Goal: Information Seeking & Learning: Learn about a topic

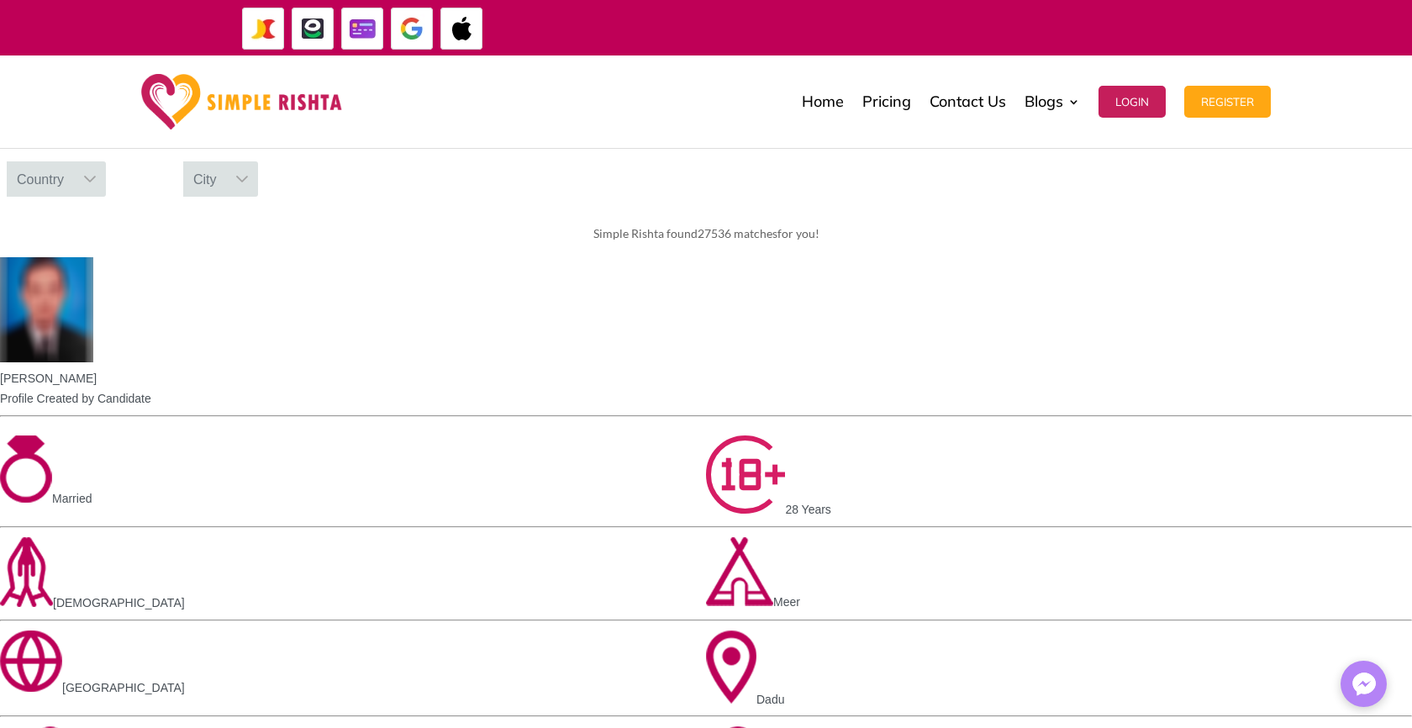
scroll to position [837, 0]
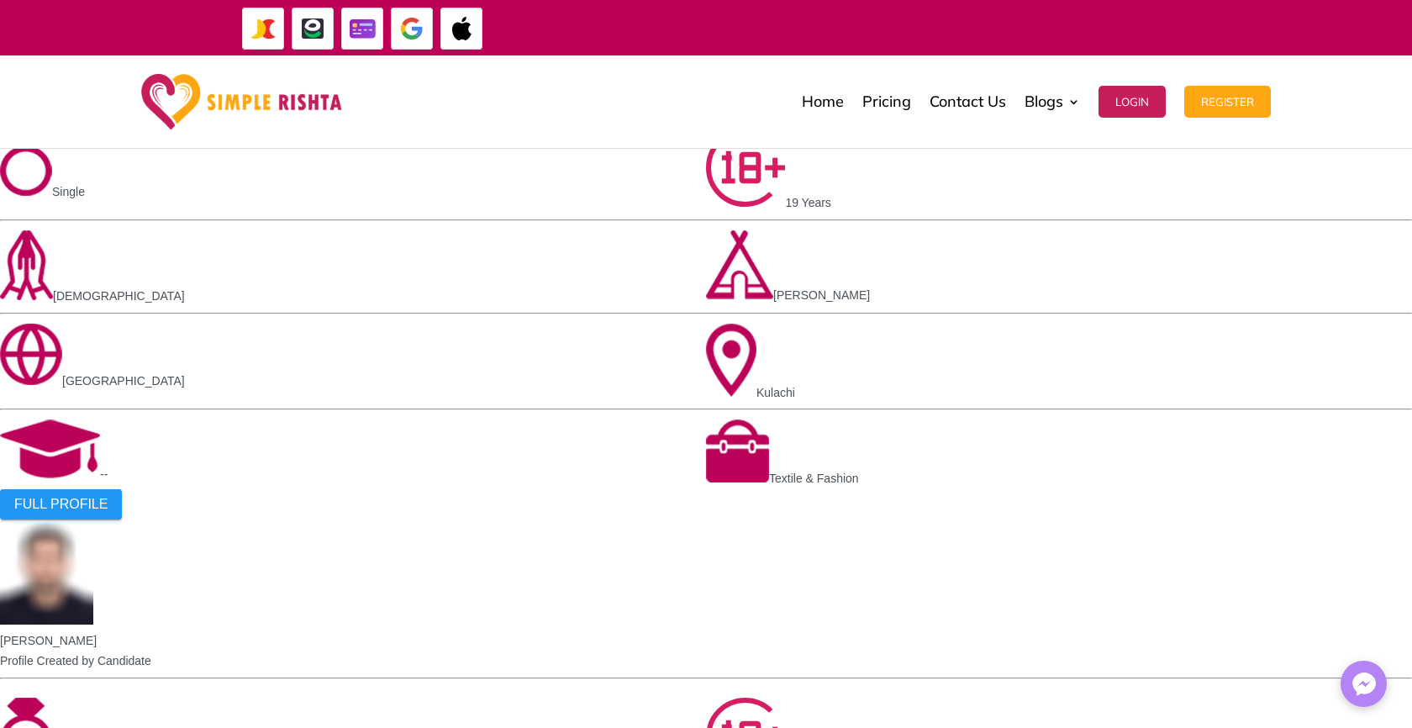
scroll to position [1680, 0]
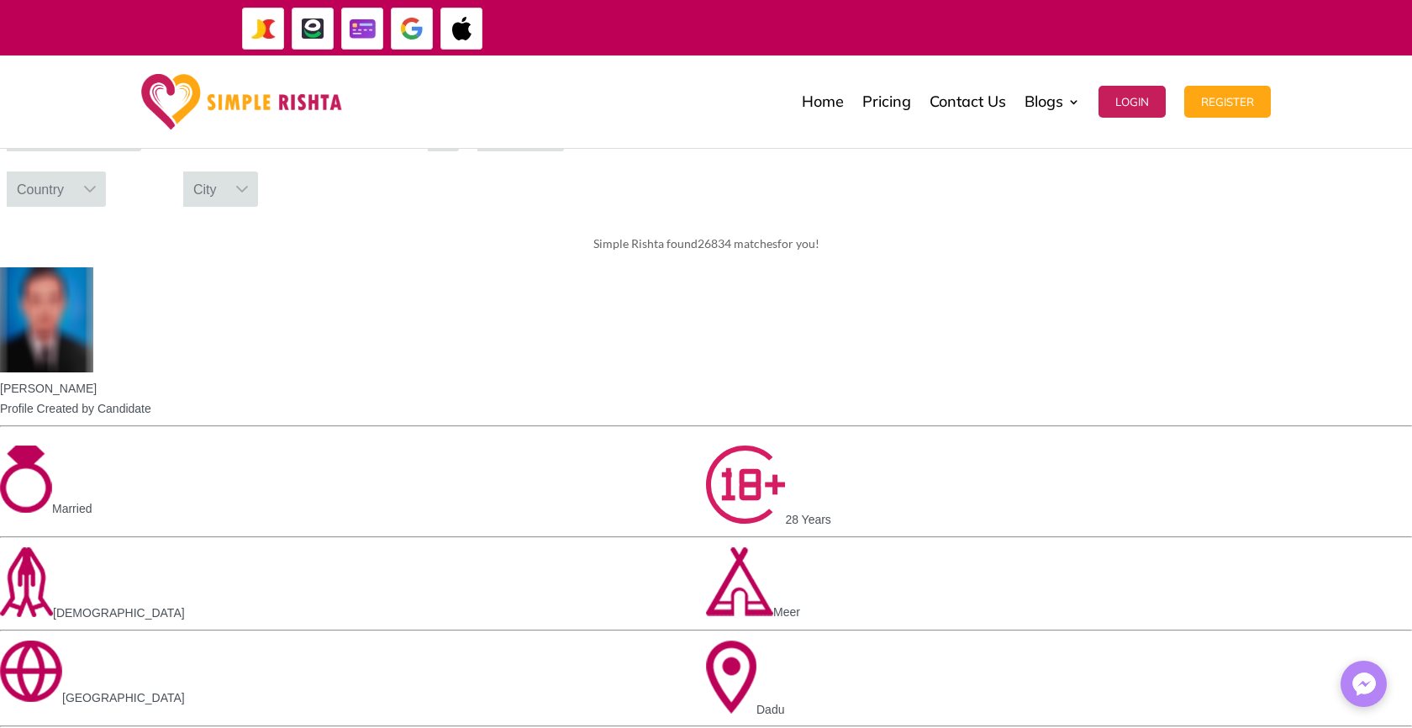
scroll to position [204, 0]
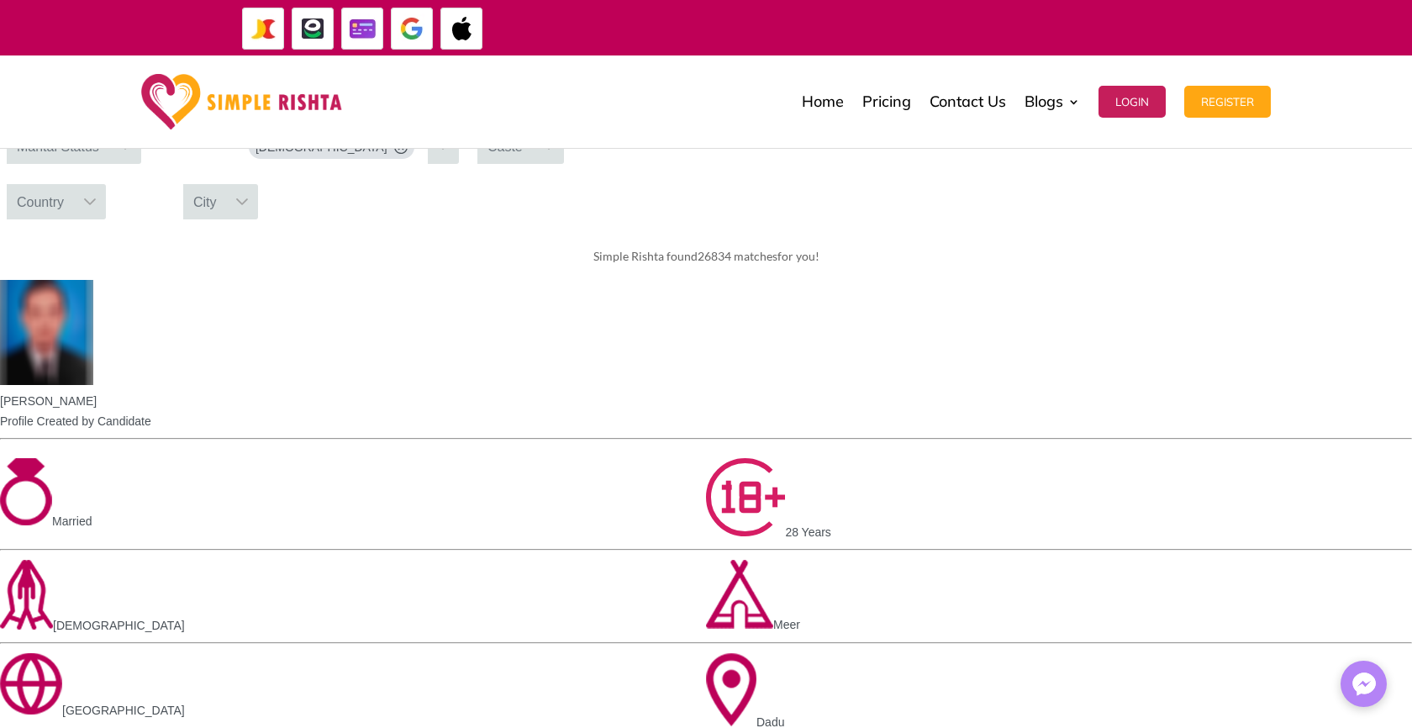
drag, startPoint x: 339, startPoint y: 253, endPoint x: 227, endPoint y: 274, distance: 113.7
click at [227, 115] on div "18 23" at bounding box center [117, 84] width 235 height 61
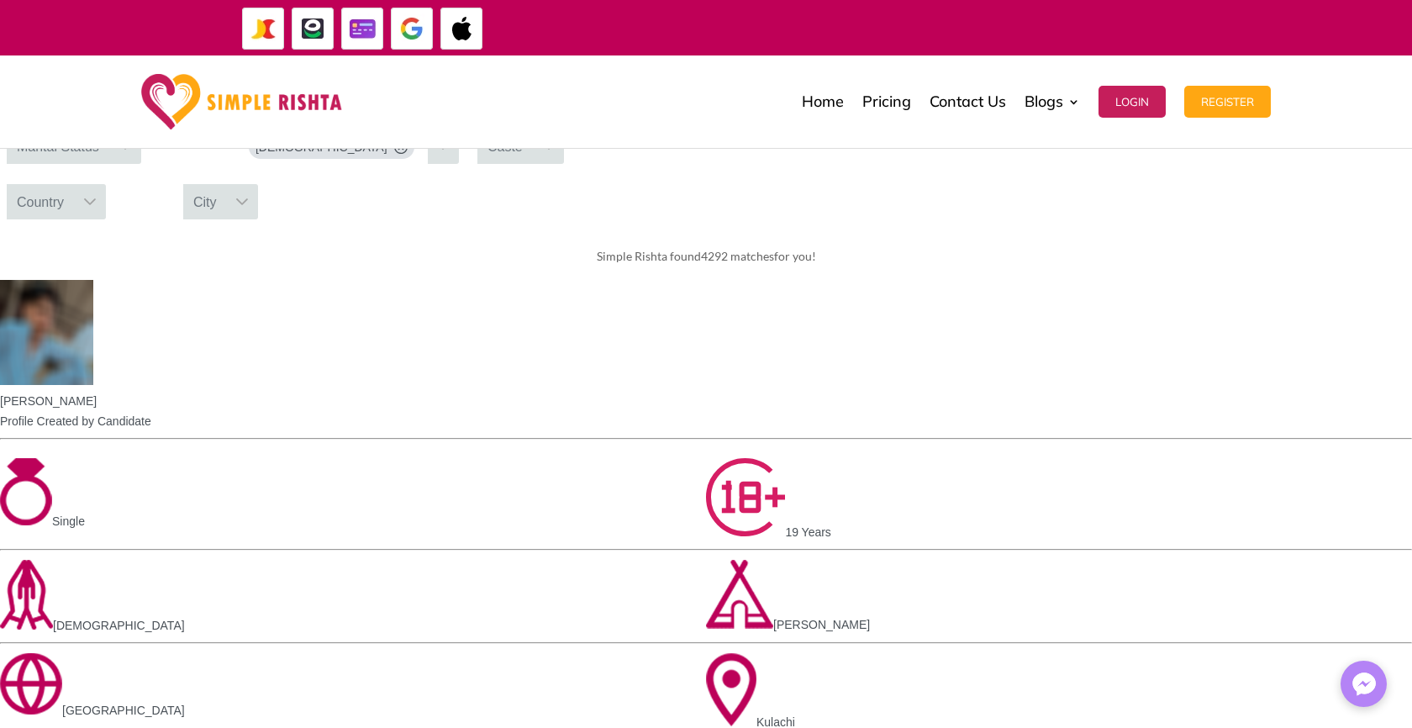
click at [109, 164] on div "Marital Status" at bounding box center [58, 146] width 103 height 35
click at [141, 232] on div "Please select gender" at bounding box center [74, 221] width 134 height 22
click at [141, 203] on input "text" at bounding box center [74, 186] width 134 height 34
type input "*"
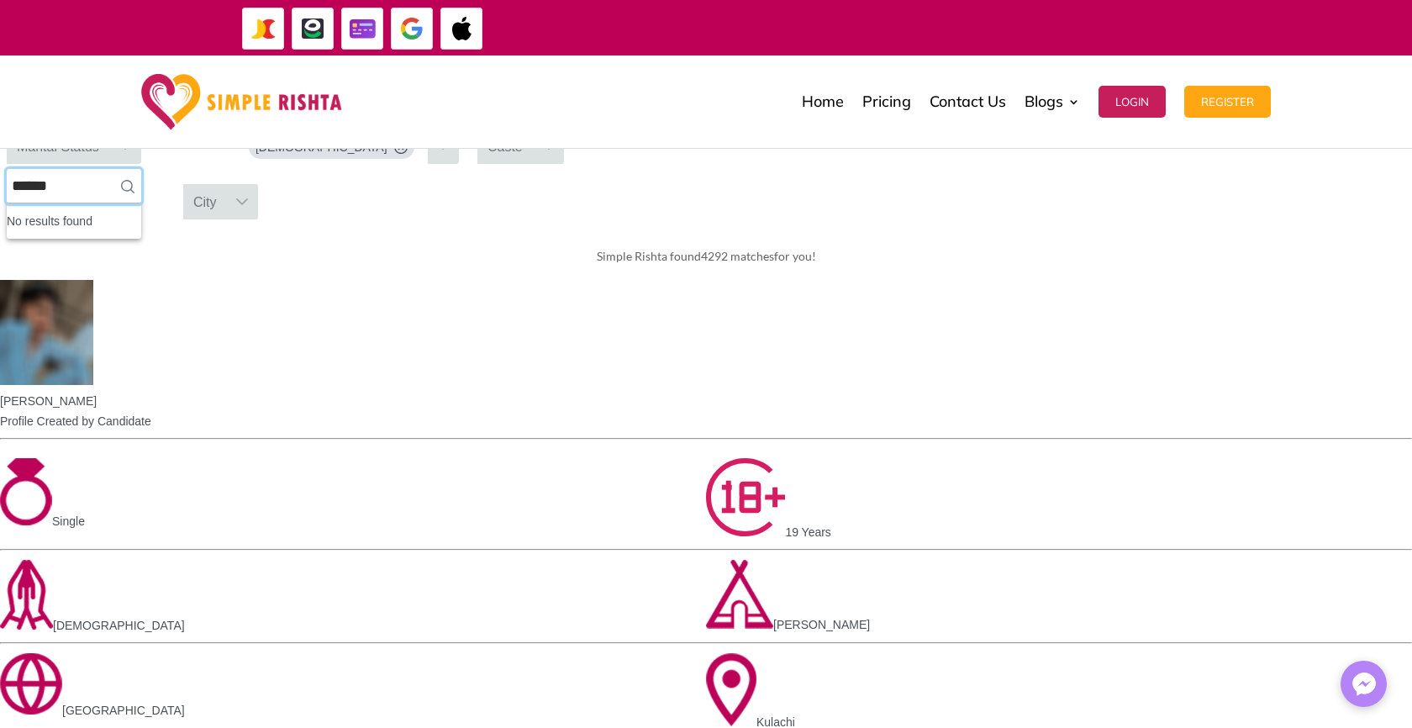
click at [141, 203] on input "******" at bounding box center [74, 186] width 134 height 34
click at [134, 193] on icon at bounding box center [127, 186] width 13 height 13
click at [141, 203] on input "******" at bounding box center [74, 186] width 134 height 34
type input "*****"
type input "******"
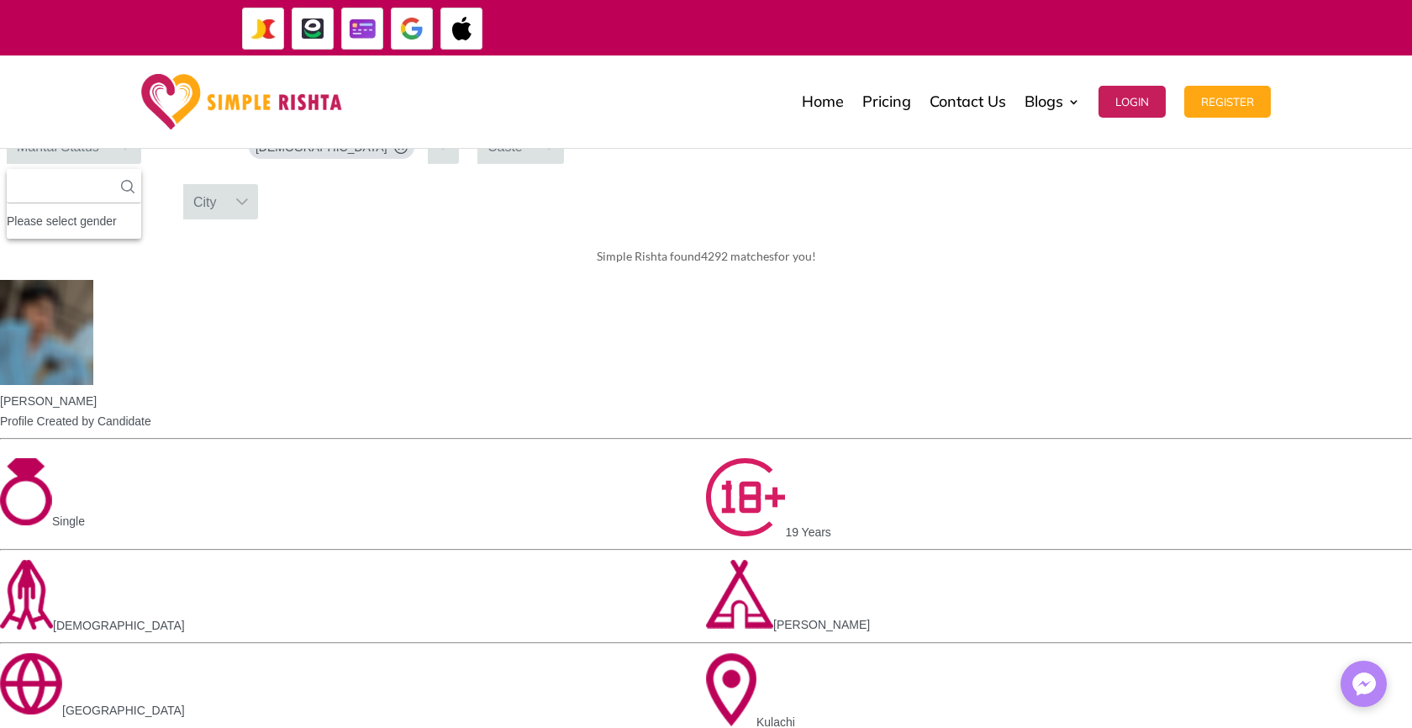
click at [459, 164] on div "[DEMOGRAPHIC_DATA]" at bounding box center [350, 146] width 217 height 35
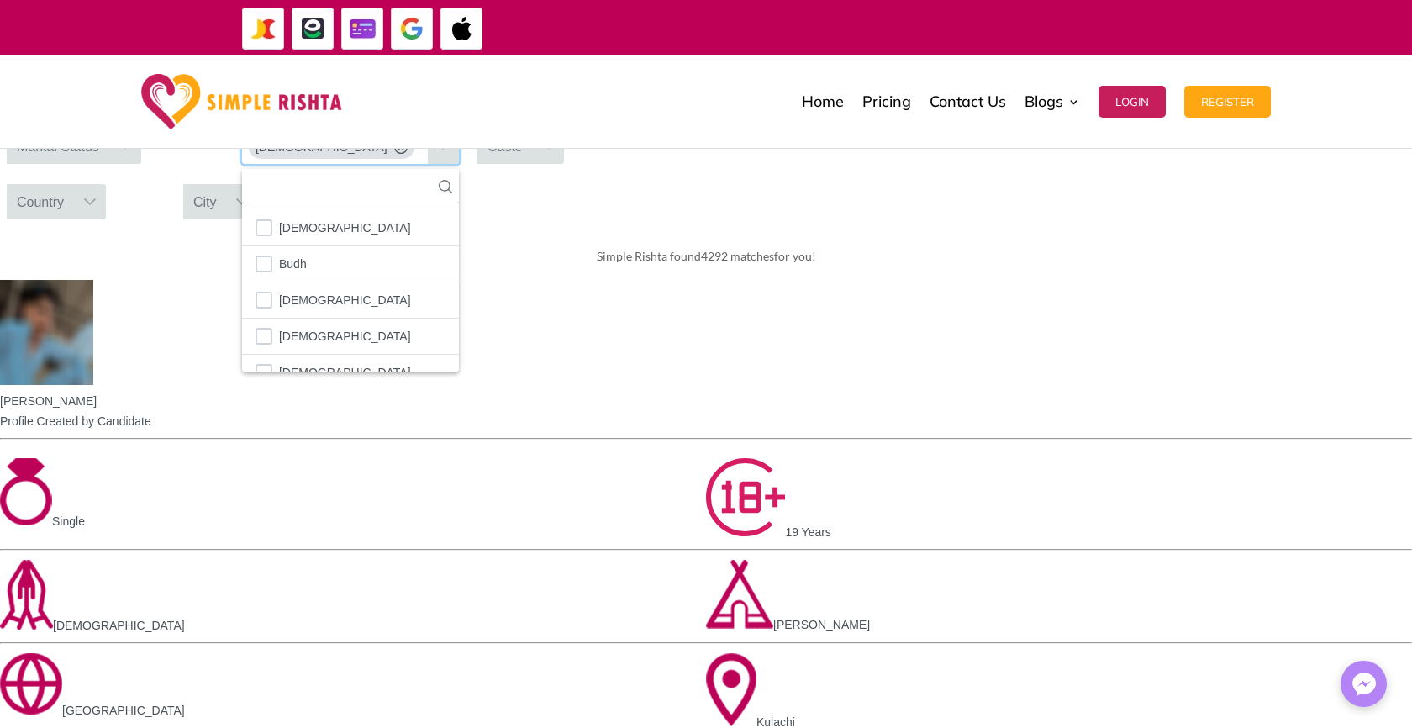
scroll to position [55, 0]
click at [921, 280] on div "Simple Rishta found 4292 matches for you!" at bounding box center [706, 256] width 1412 height 47
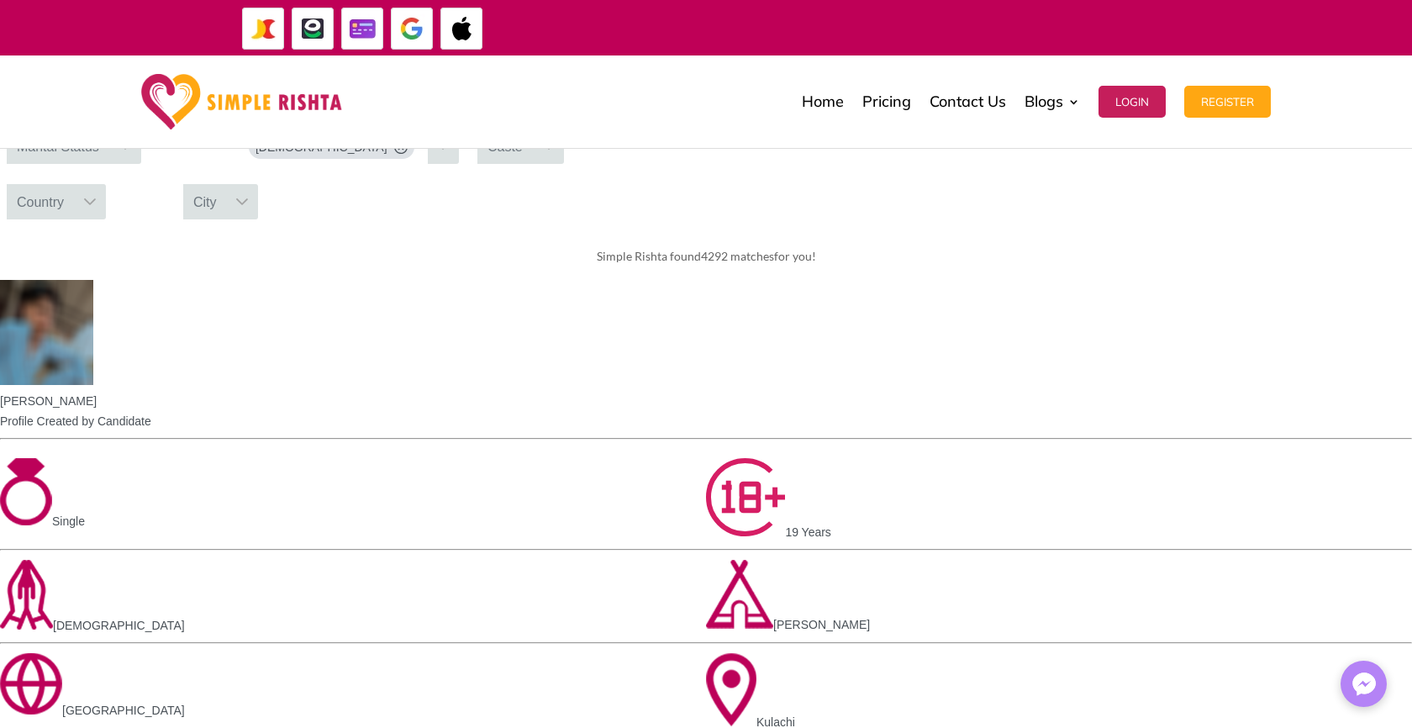
click at [533, 164] on div "Caste" at bounding box center [504, 146] width 55 height 35
click at [74, 219] on div "Country" at bounding box center [40, 201] width 67 height 35
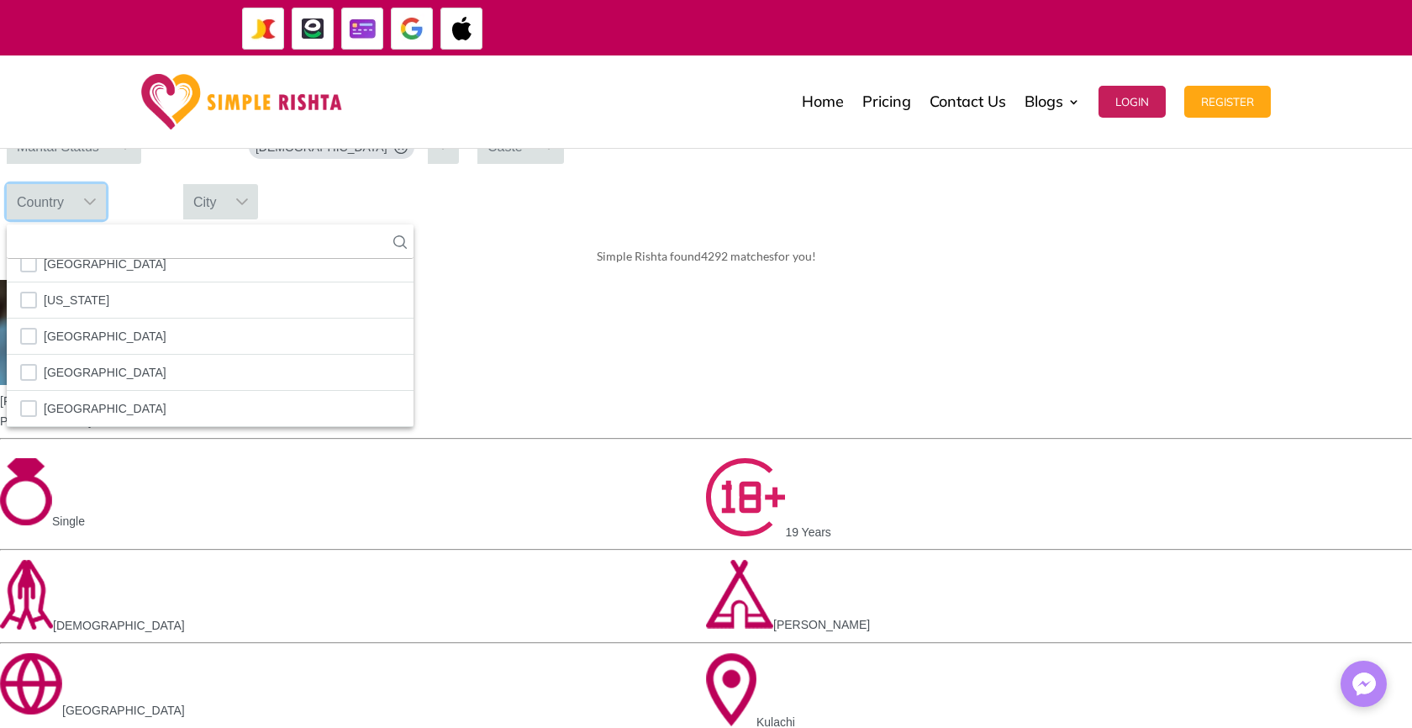
scroll to position [4127, 0]
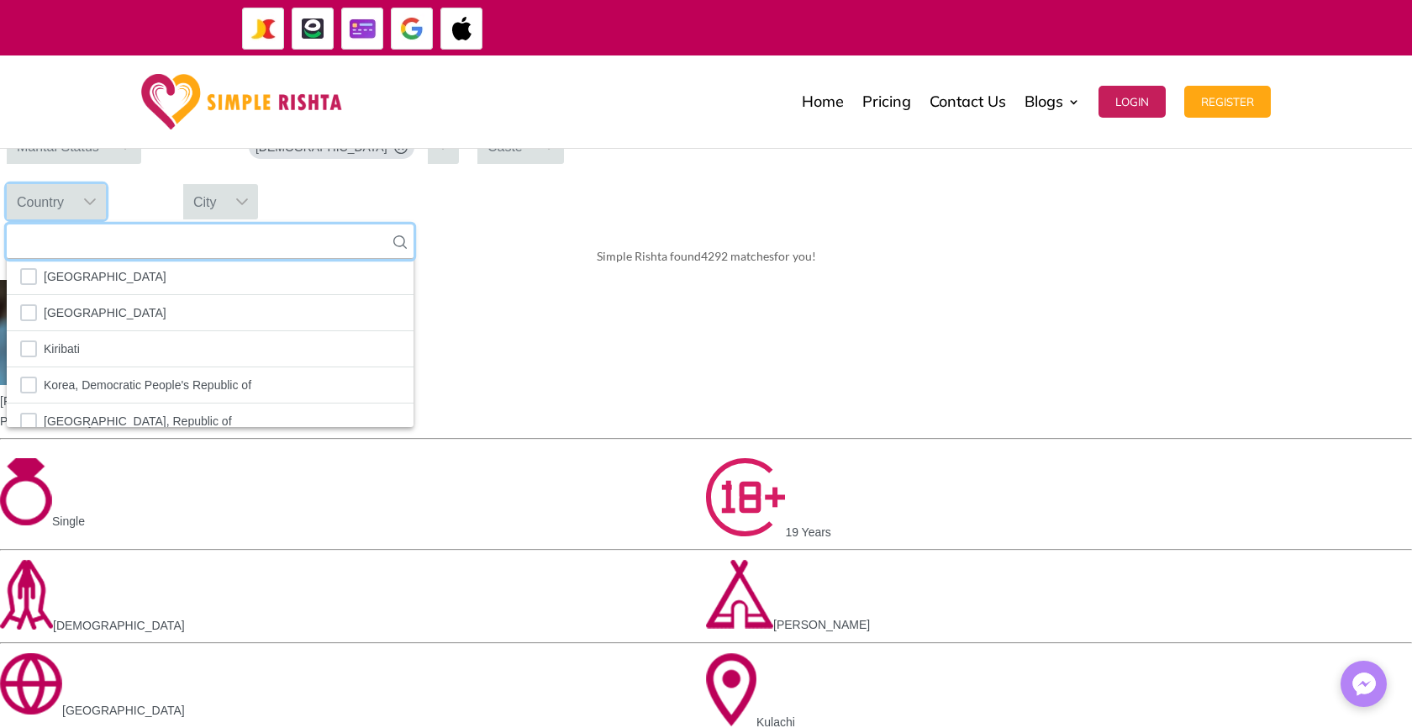
click at [414, 259] on input "text" at bounding box center [210, 241] width 407 height 34
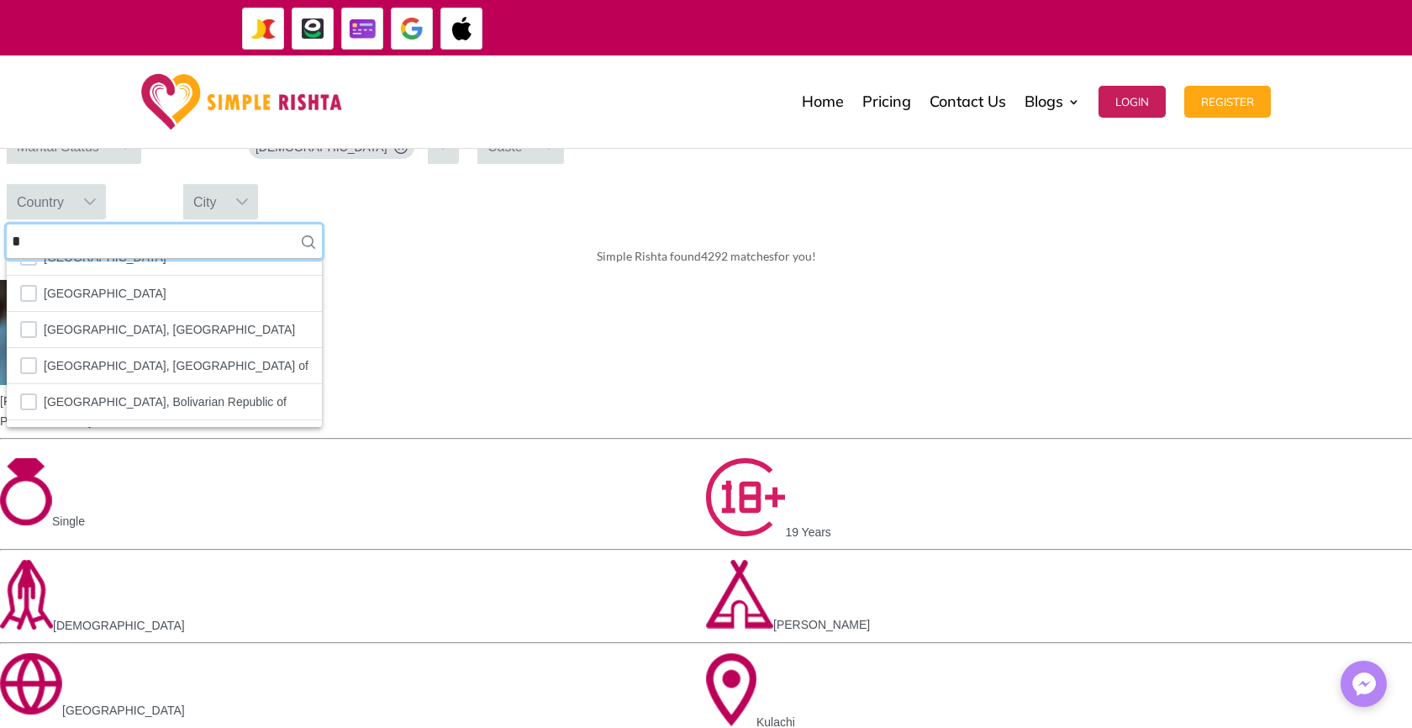
scroll to position [0, 0]
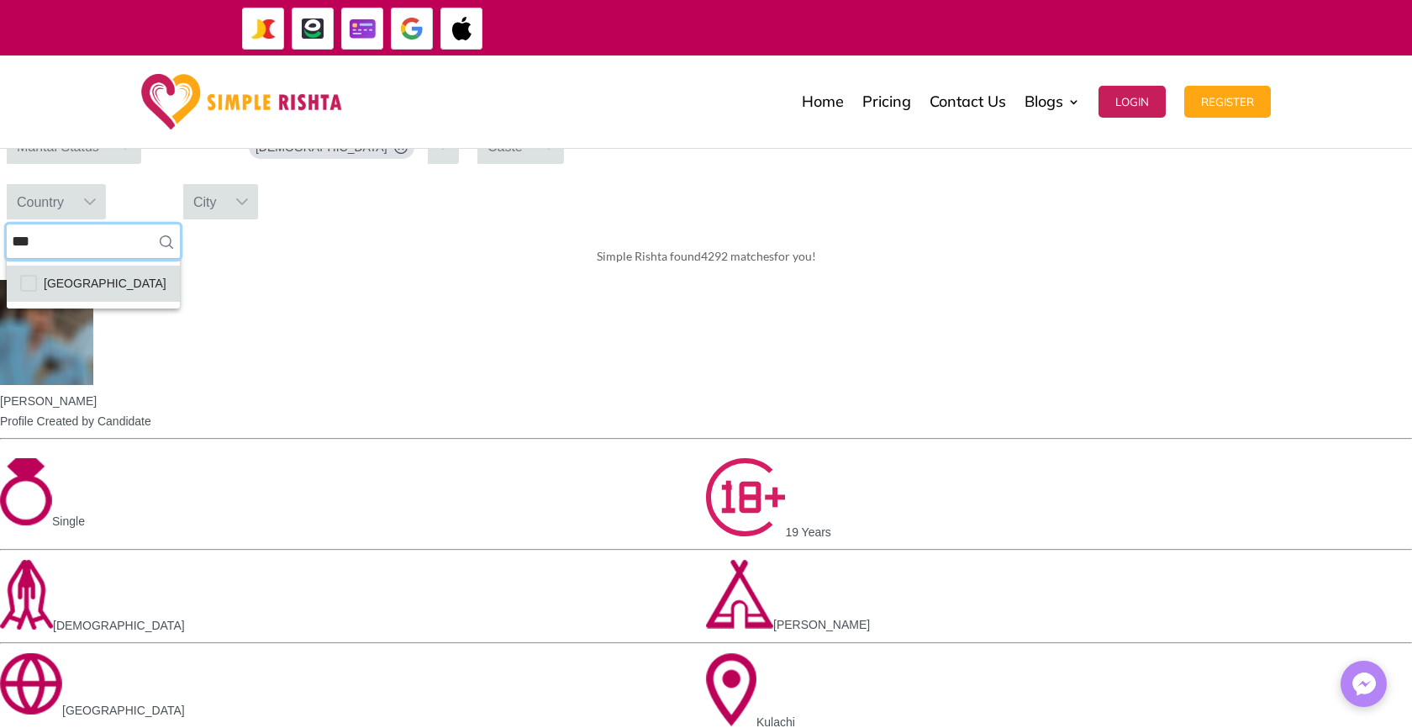
type input "***"
click at [180, 302] on li "[GEOGRAPHIC_DATA]" at bounding box center [93, 284] width 173 height 36
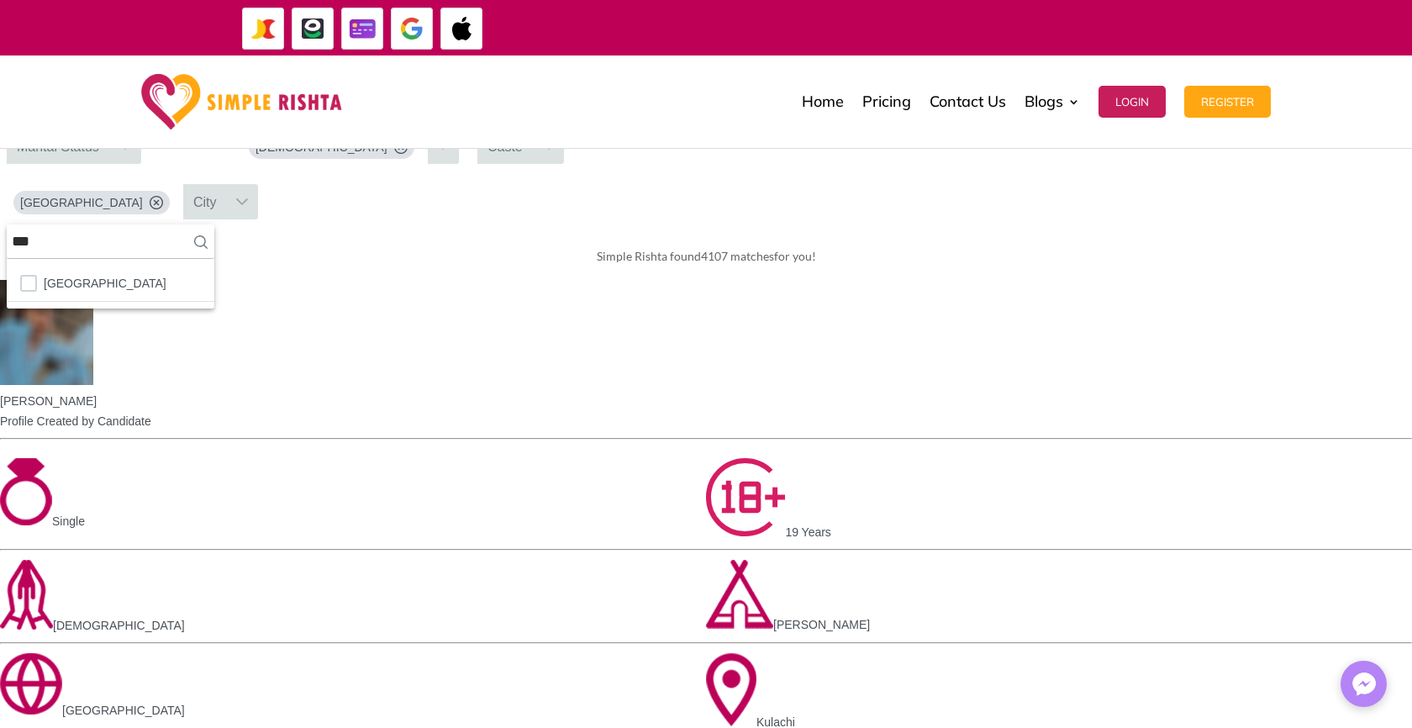
click at [227, 219] on div "City" at bounding box center [205, 201] width 44 height 35
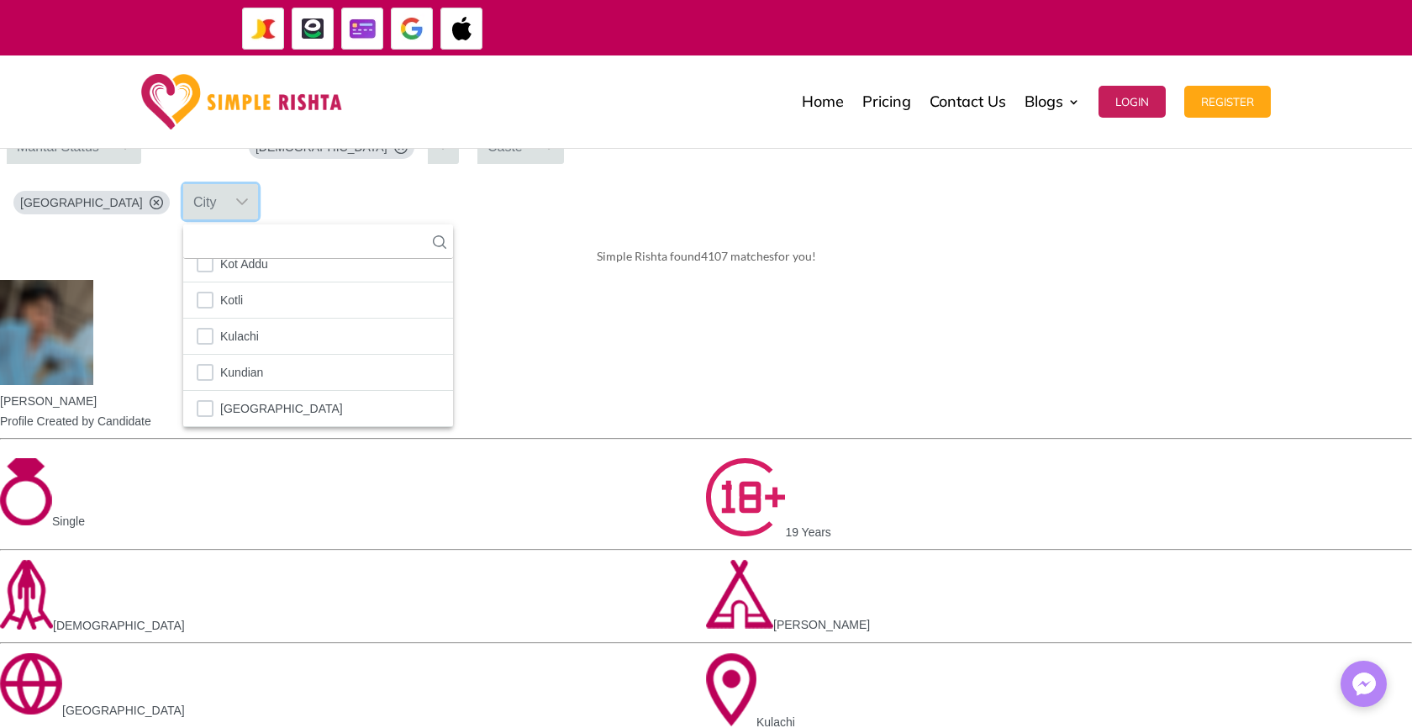
scroll to position [2211, 0]
click at [453, 259] on input "text" at bounding box center [318, 241] width 270 height 34
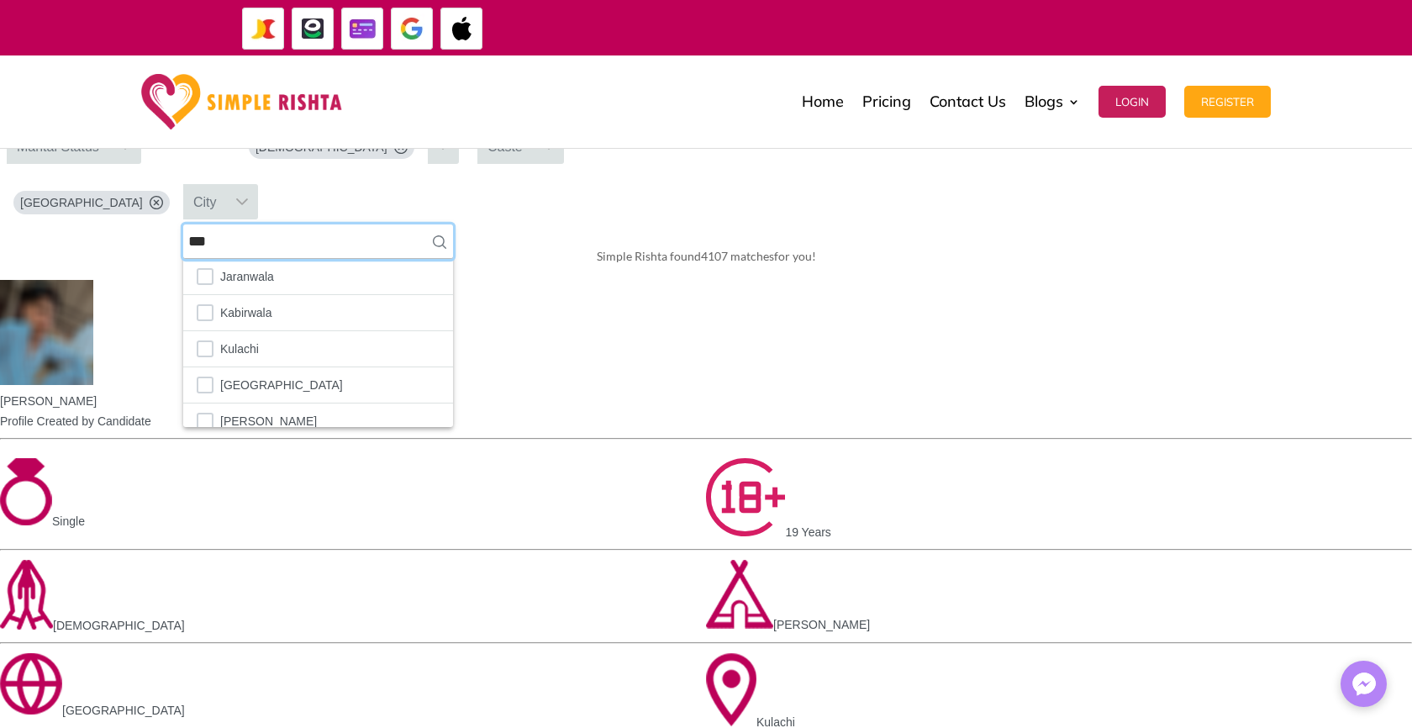
scroll to position [0, 0]
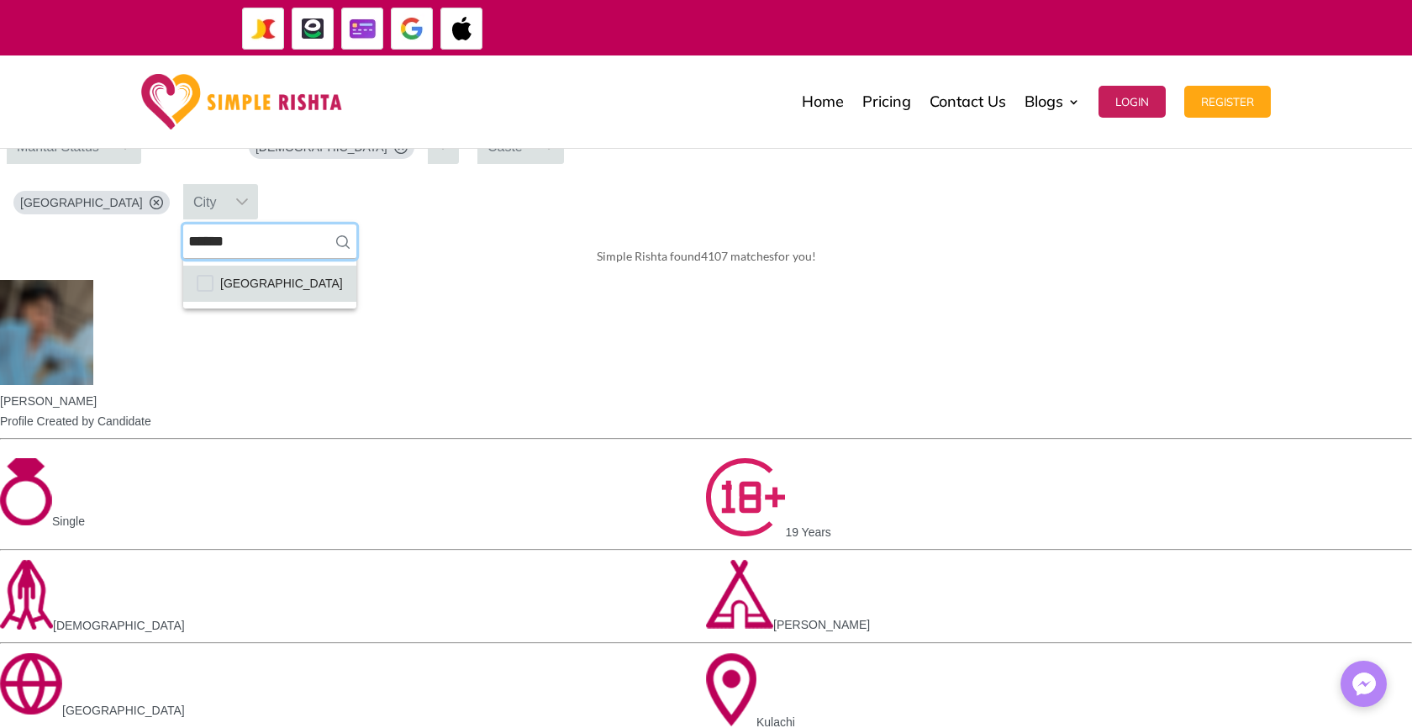
type input "******"
click at [343, 294] on span "[GEOGRAPHIC_DATA]" at bounding box center [281, 283] width 123 height 22
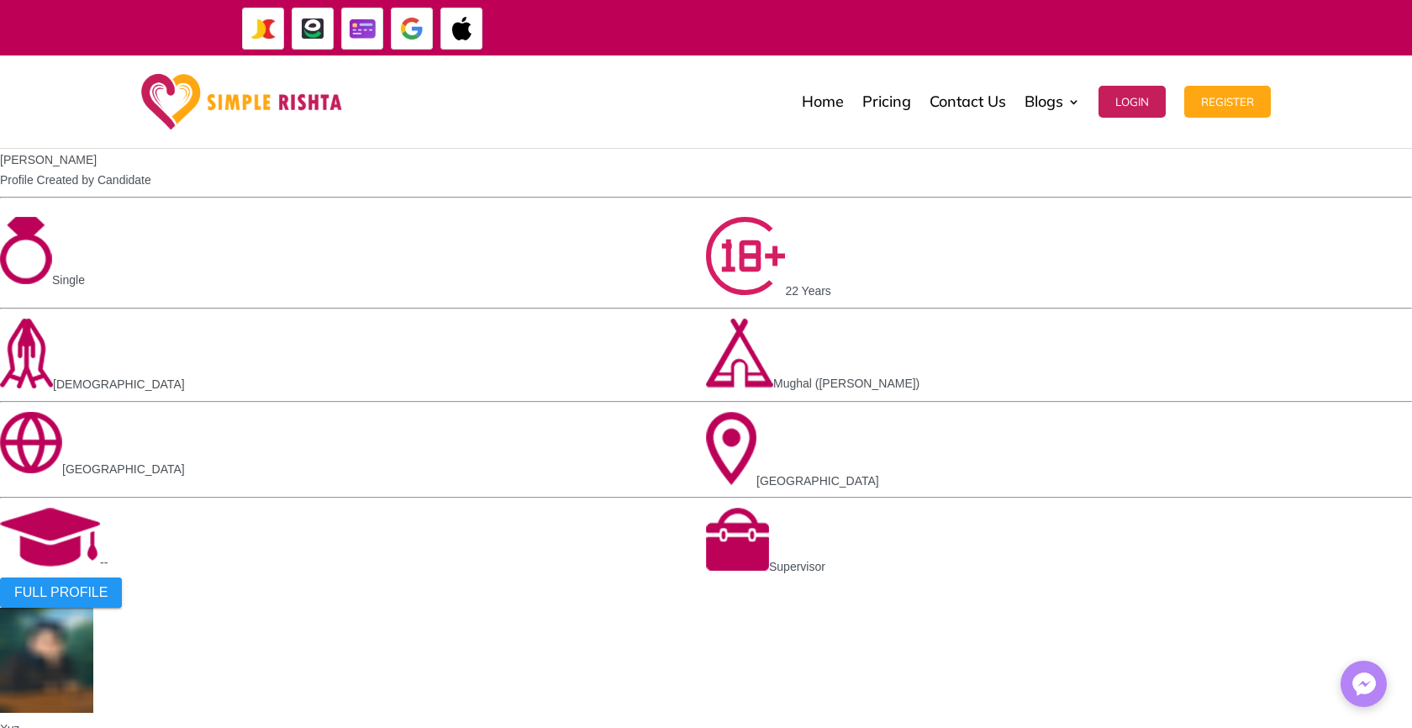
scroll to position [1009, 0]
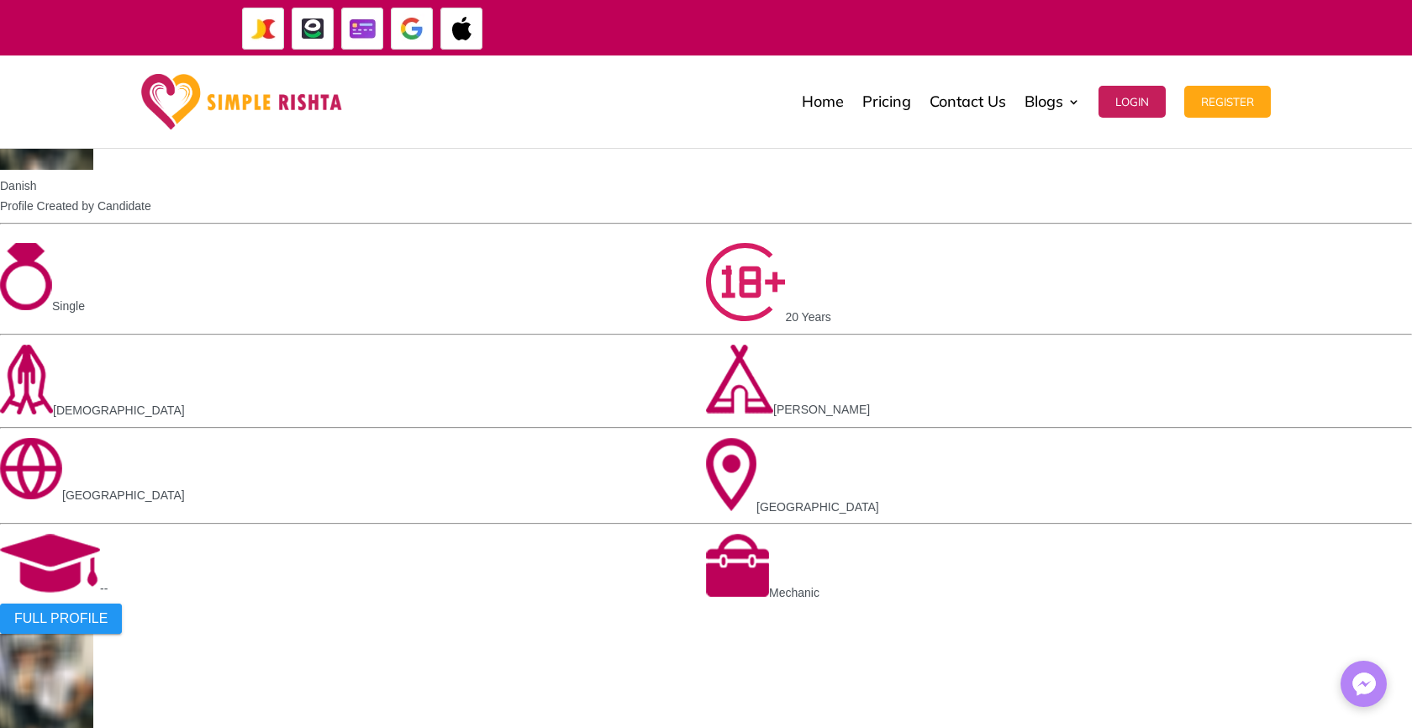
scroll to position [417, 0]
